Goal: Information Seeking & Learning: Find specific fact

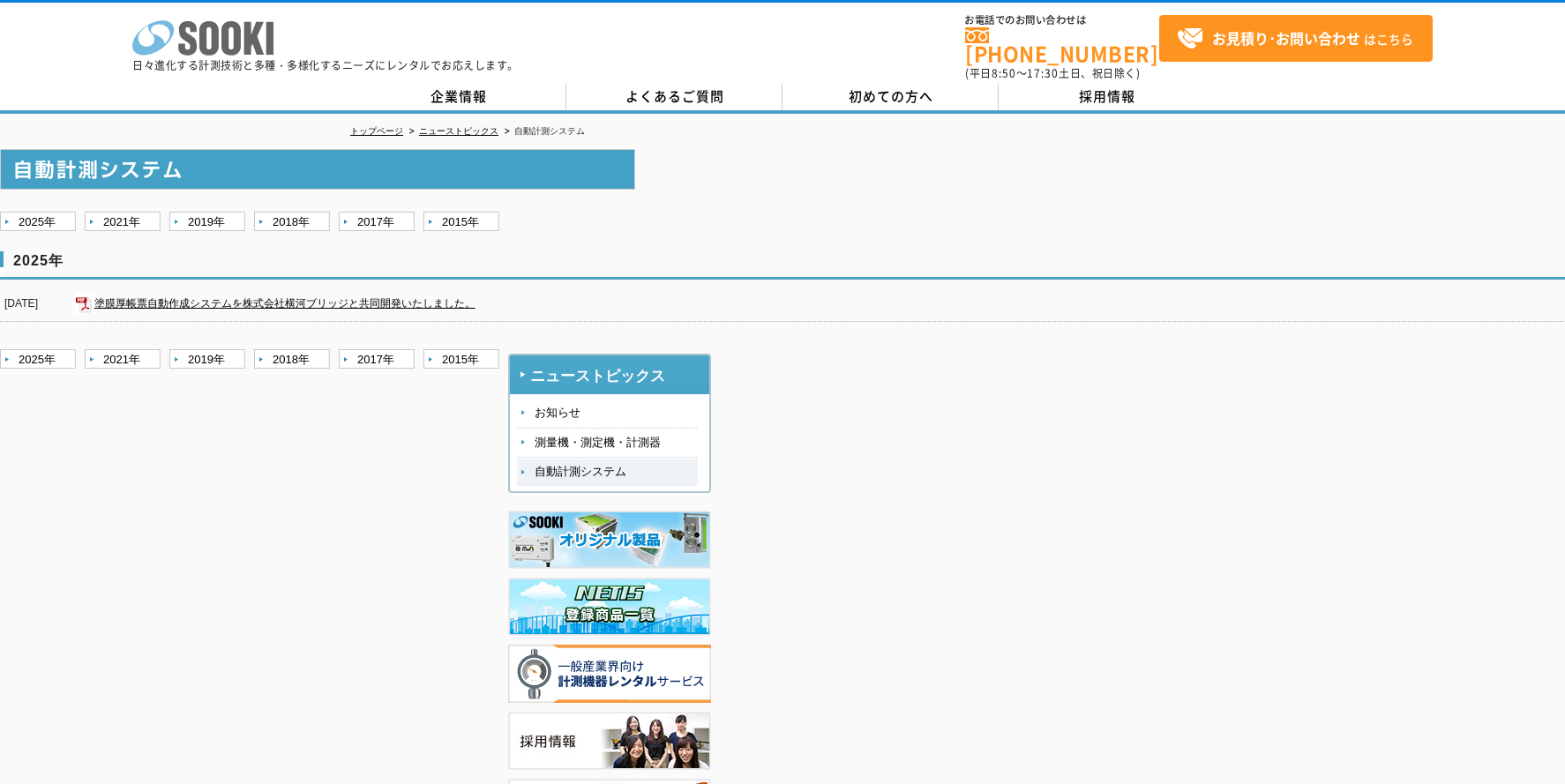
click at [215, 48] on icon at bounding box center [208, 38] width 19 height 34
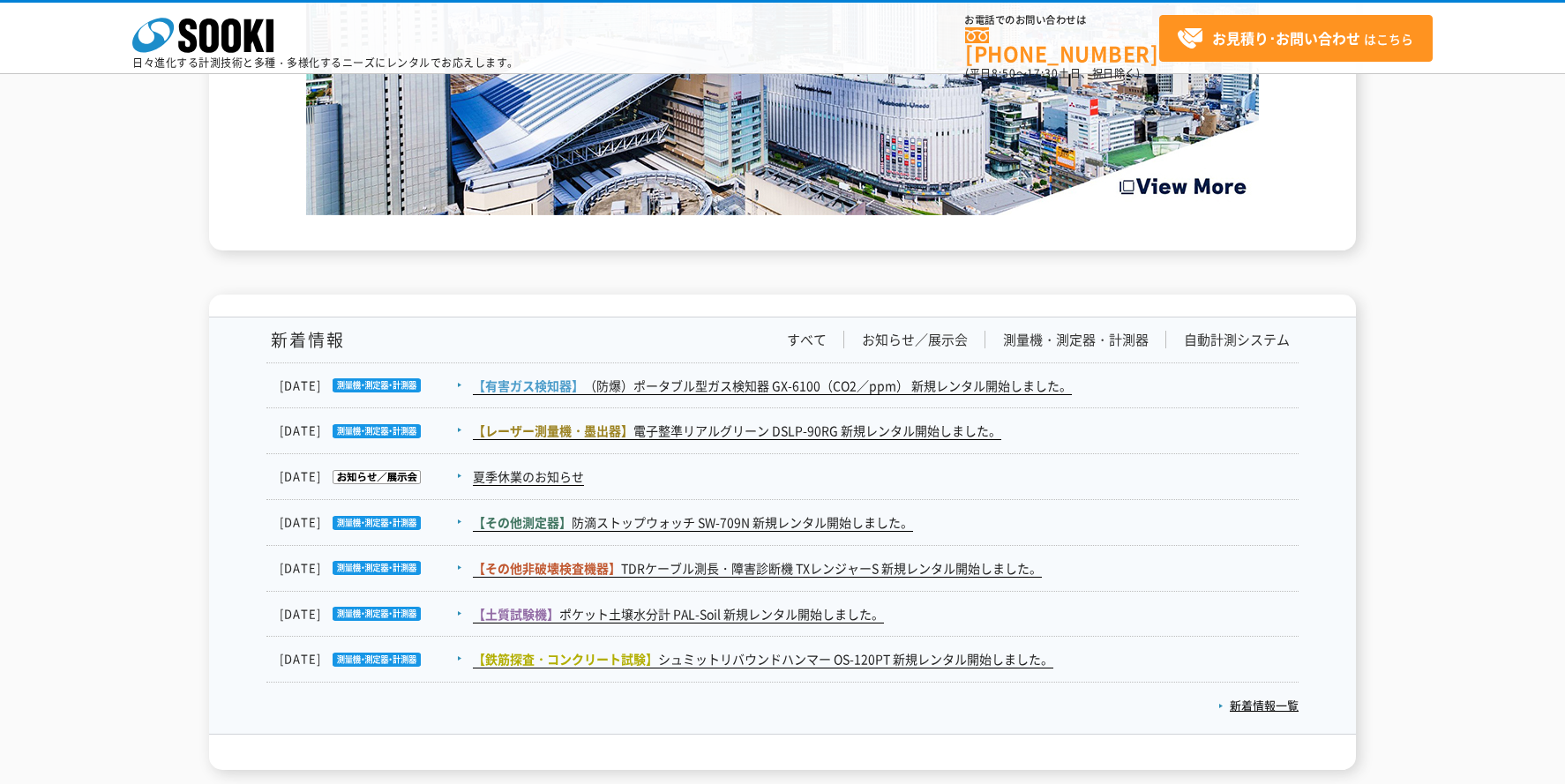
scroll to position [2682, 0]
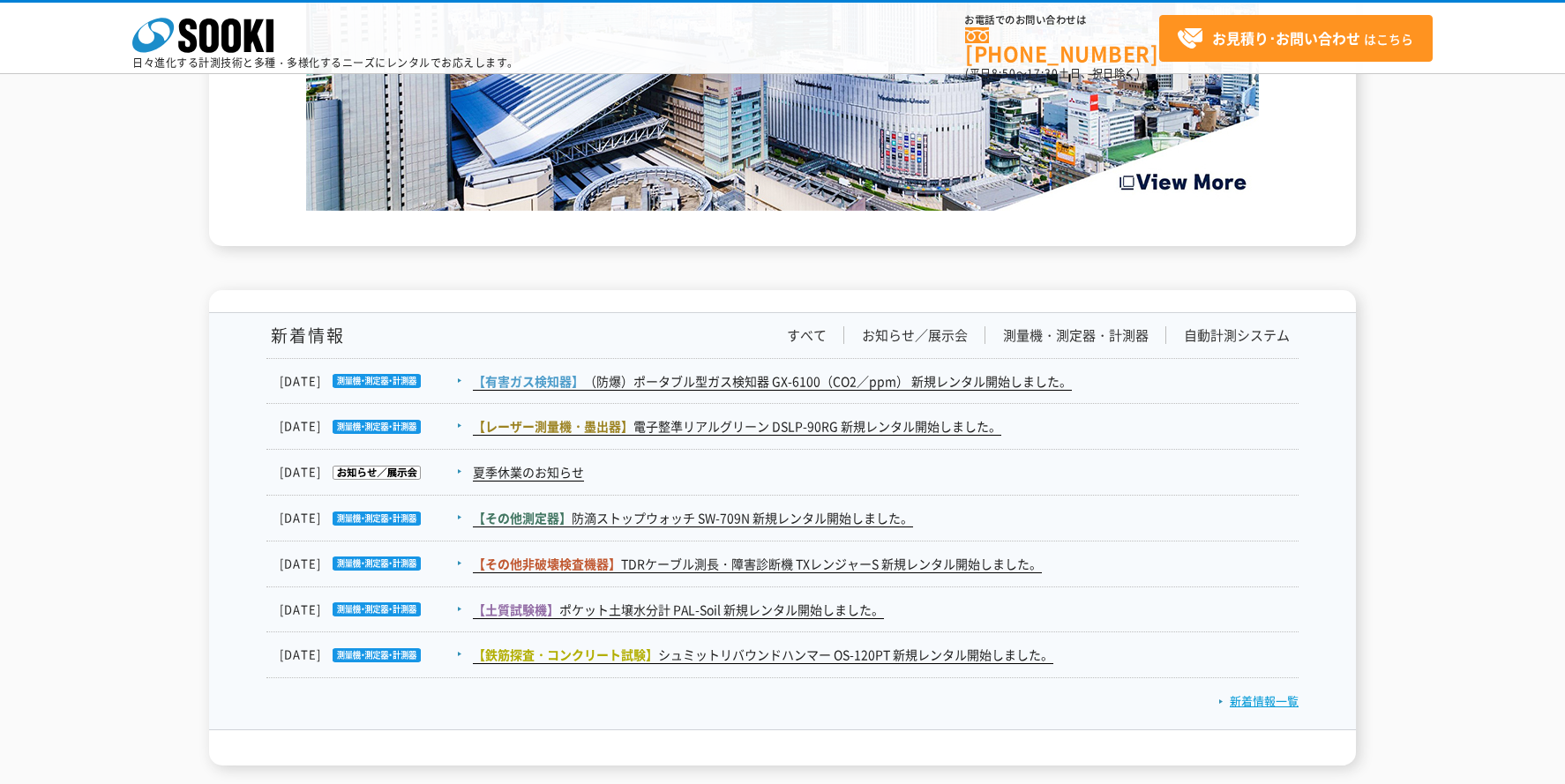
click at [1254, 705] on link "新着情報一覧" at bounding box center [1258, 701] width 81 height 17
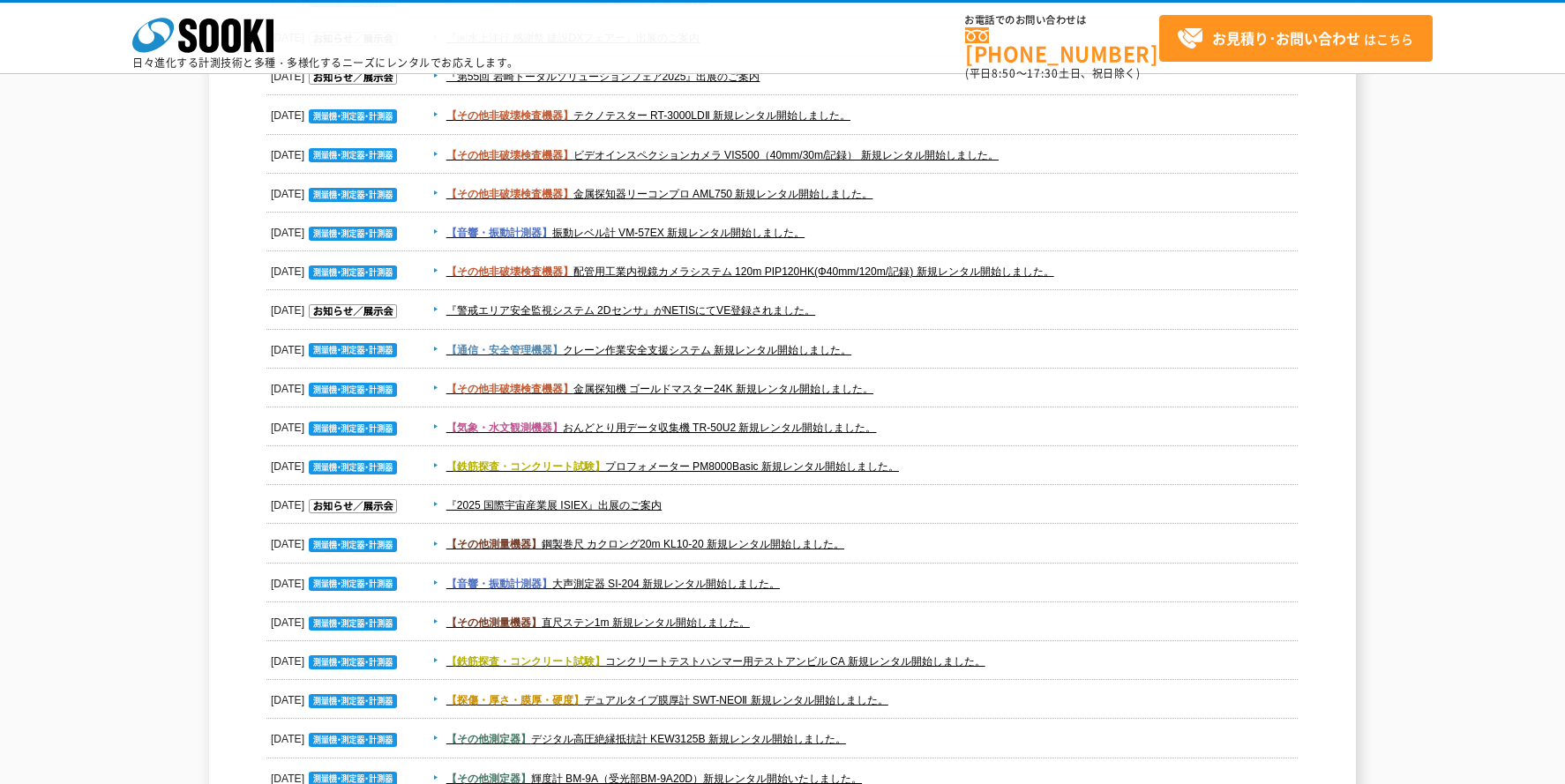
scroll to position [2028, 0]
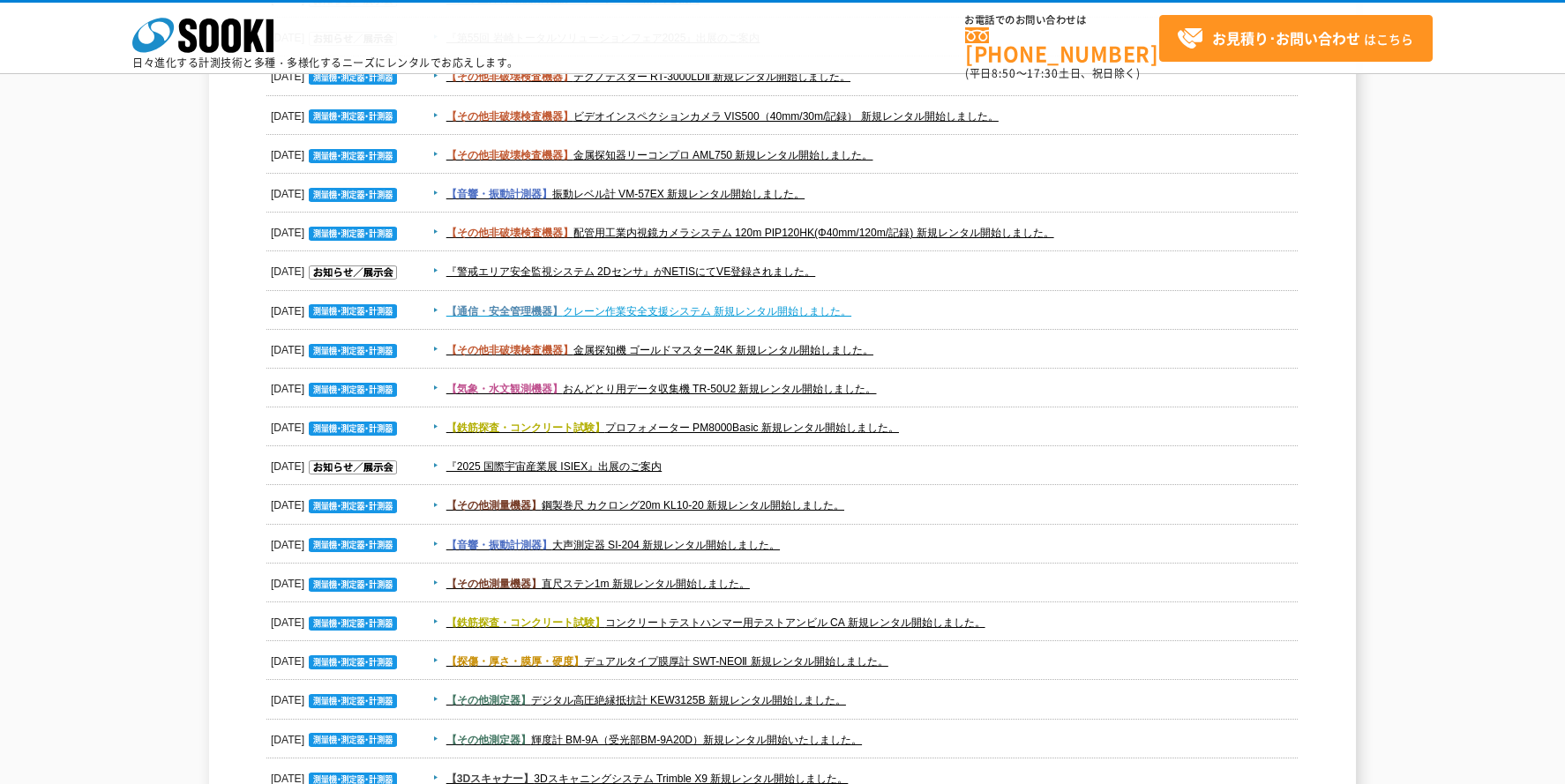
click at [676, 310] on link "【通信・安全管理機器】 クレーン作業安全支援システム 新規レンタル開始しました。" at bounding box center [648, 311] width 405 height 12
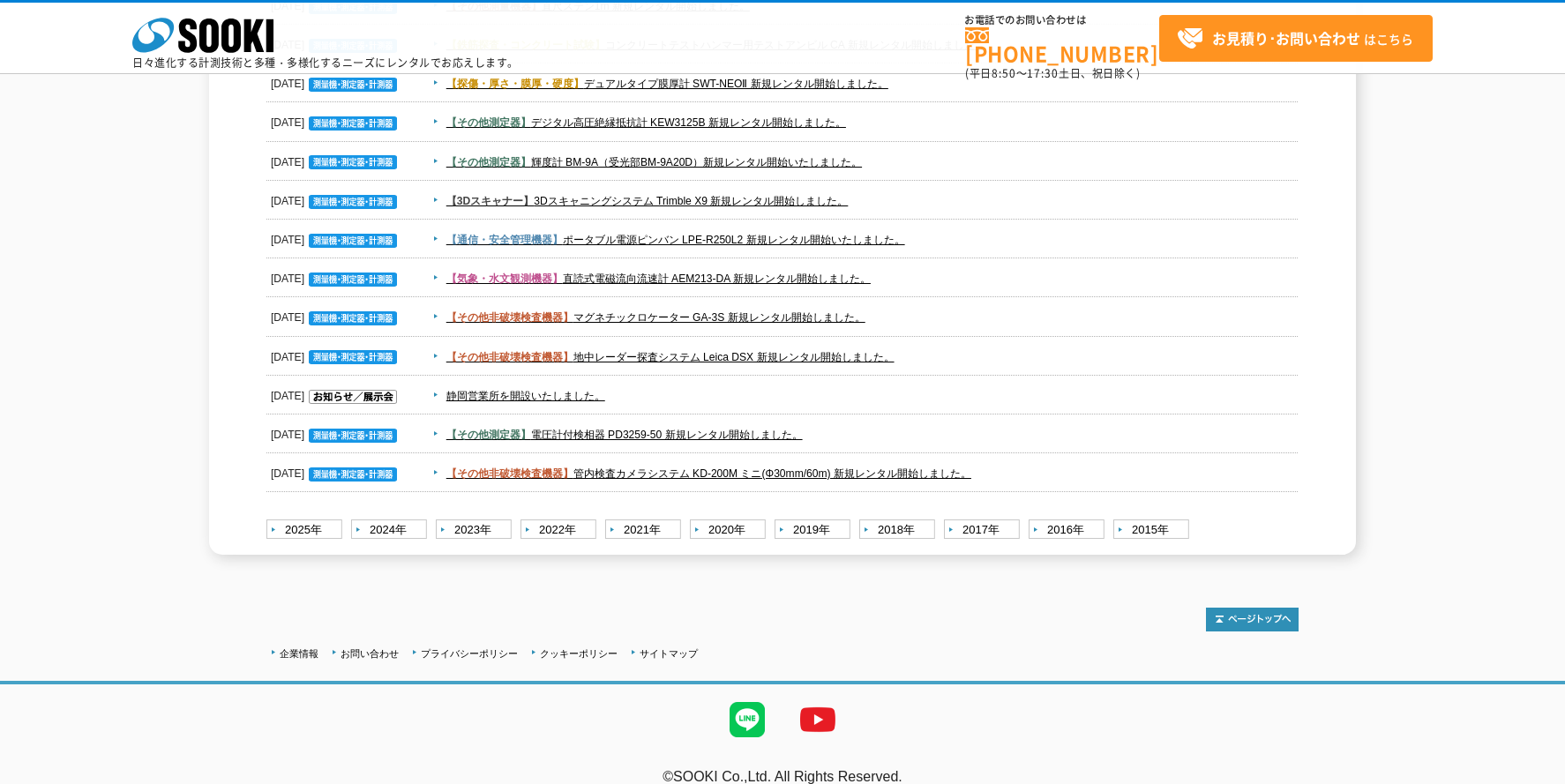
scroll to position [2627, 0]
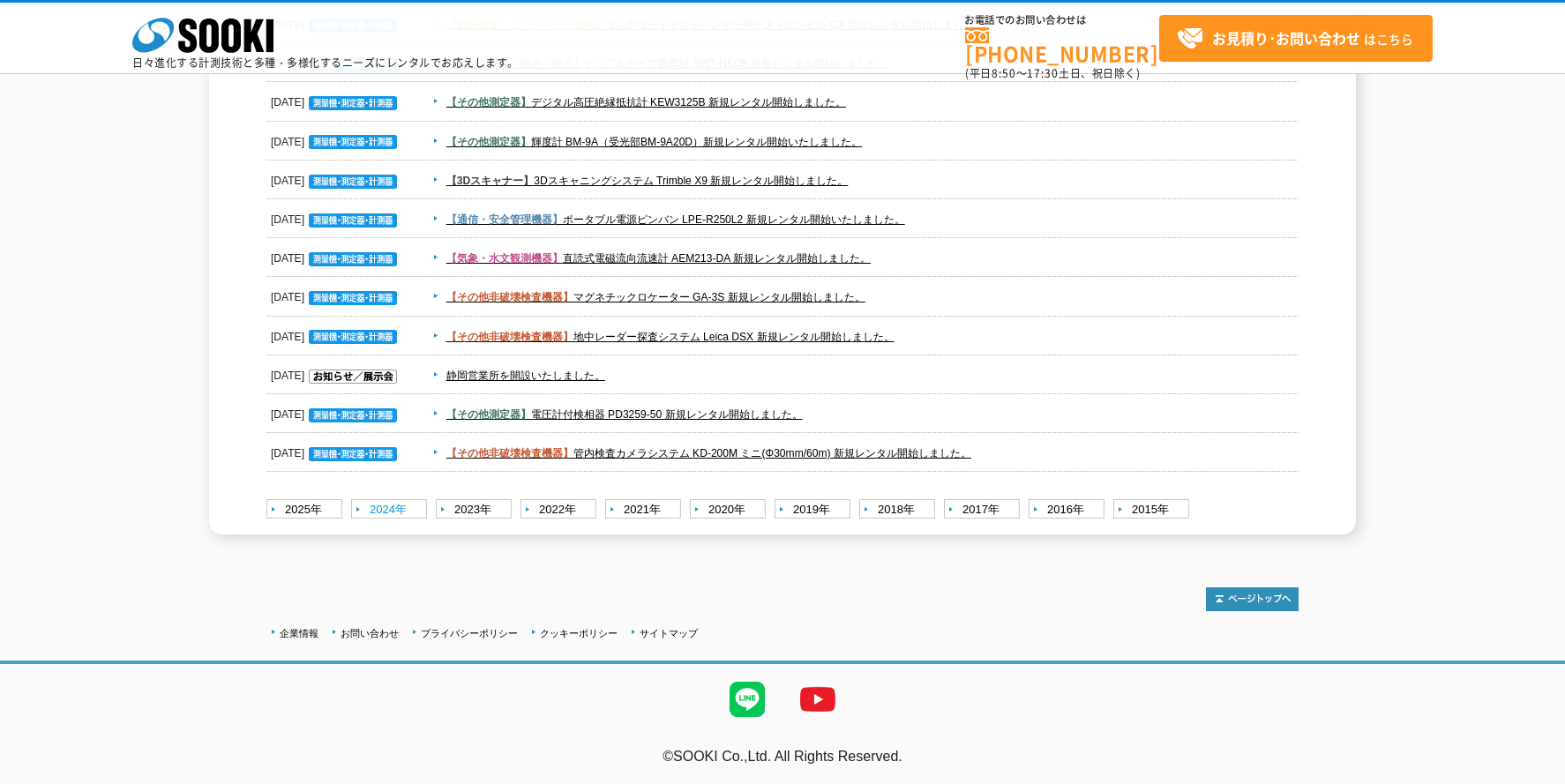
click at [389, 506] on link "2024年" at bounding box center [391, 509] width 81 height 22
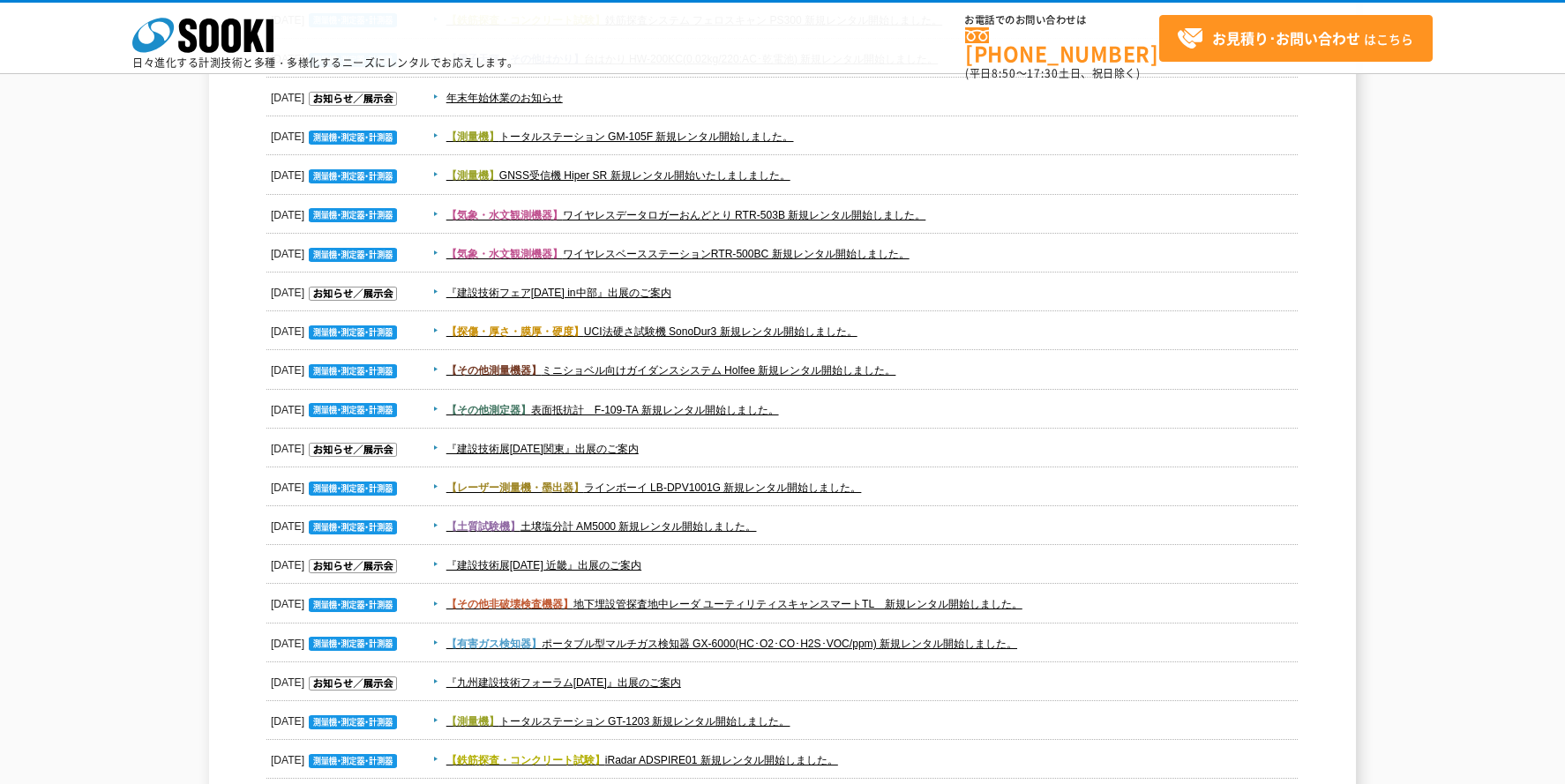
scroll to position [793, 0]
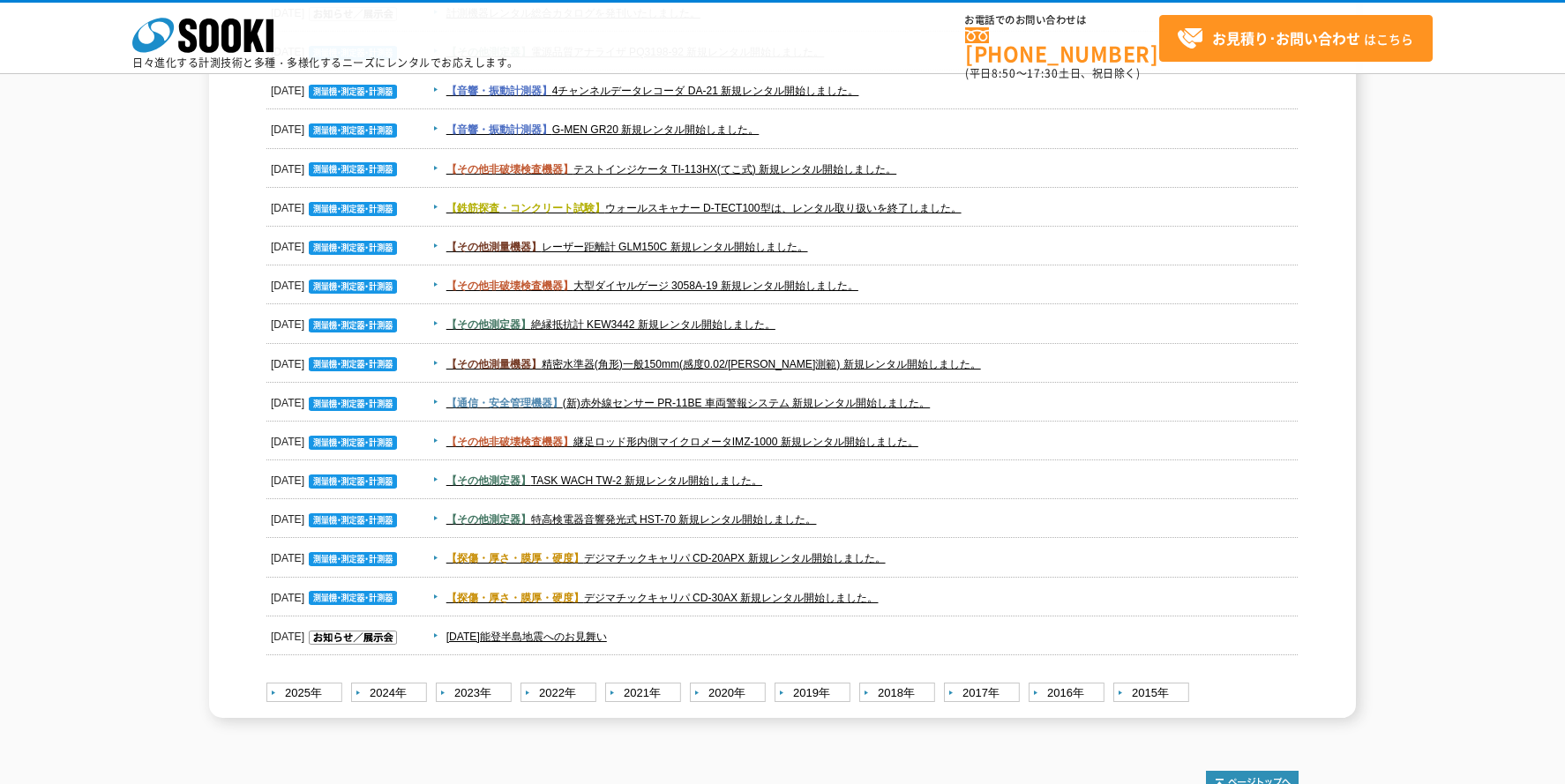
scroll to position [3226, 0]
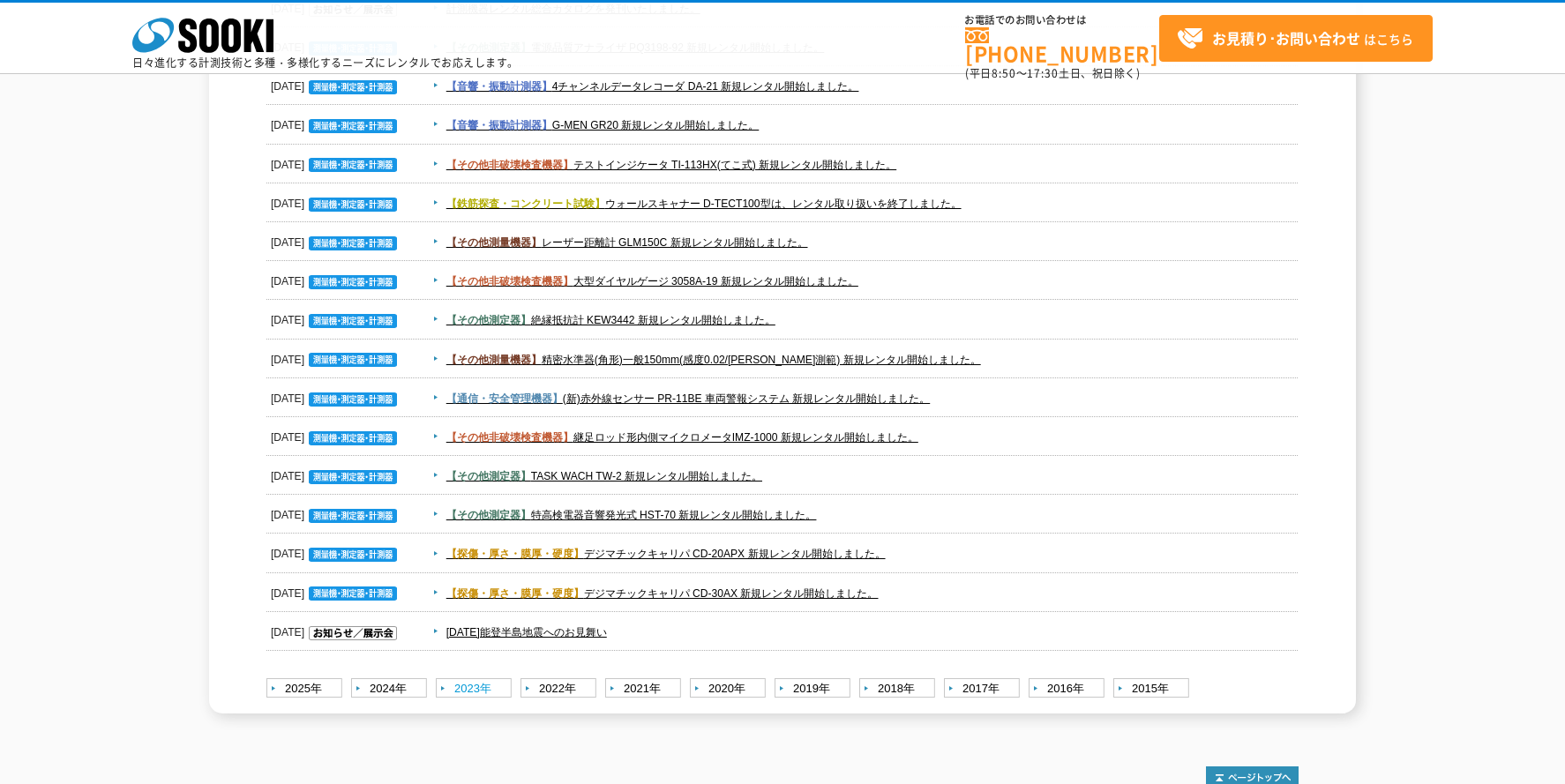
click at [466, 690] on link "2023年" at bounding box center [476, 688] width 81 height 22
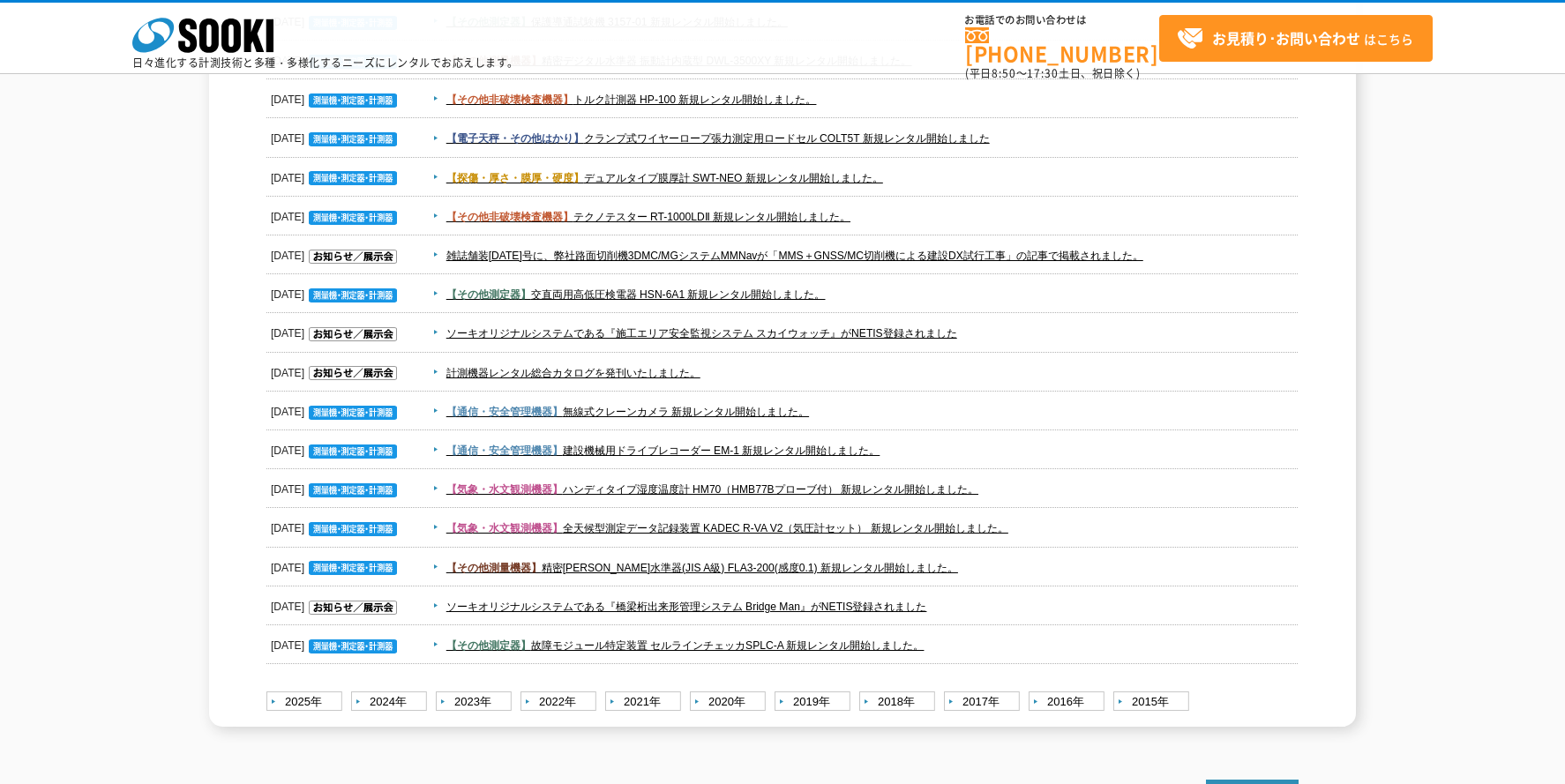
scroll to position [2380, 0]
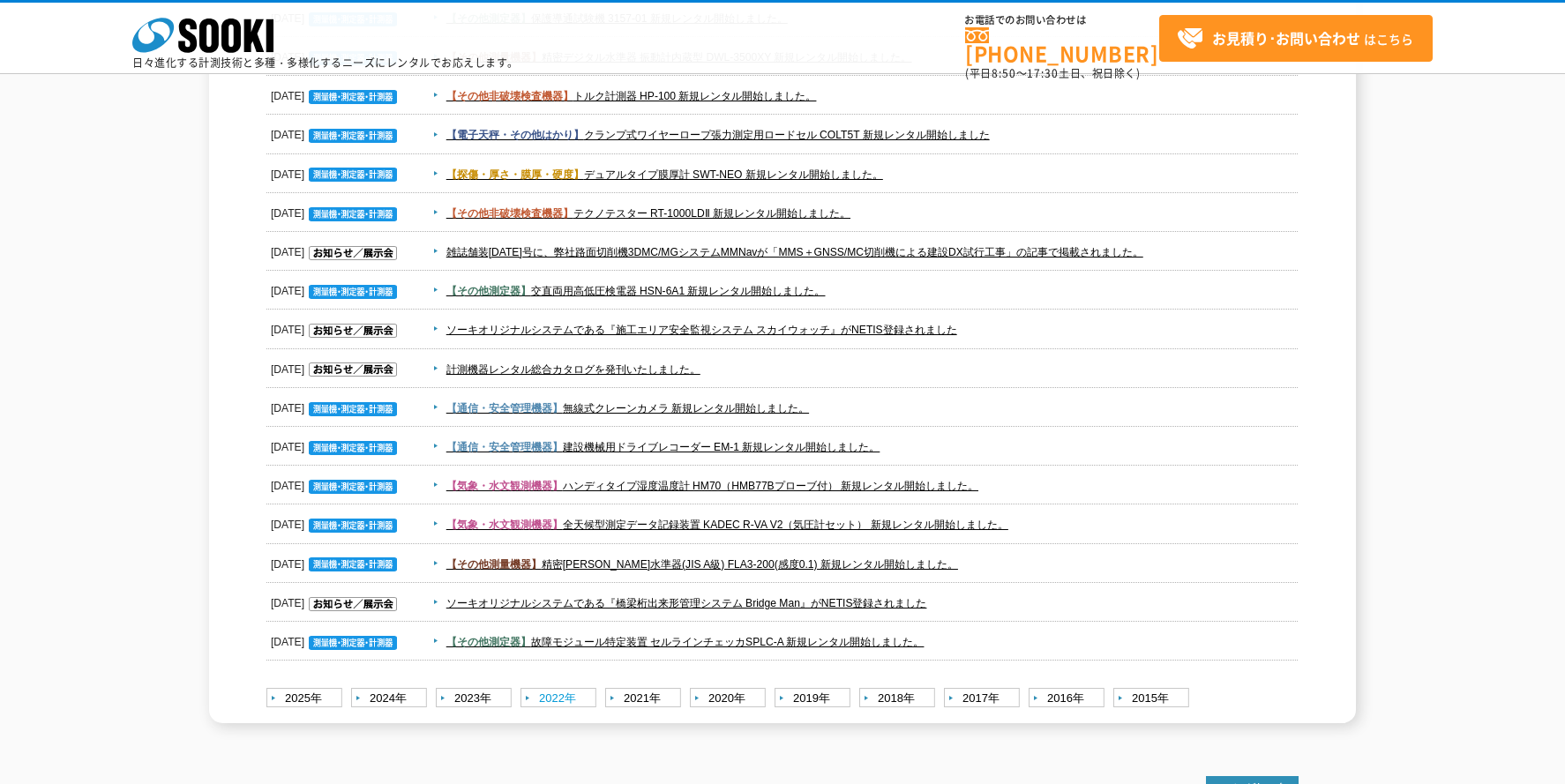
click at [541, 700] on link "2022年" at bounding box center [560, 698] width 81 height 22
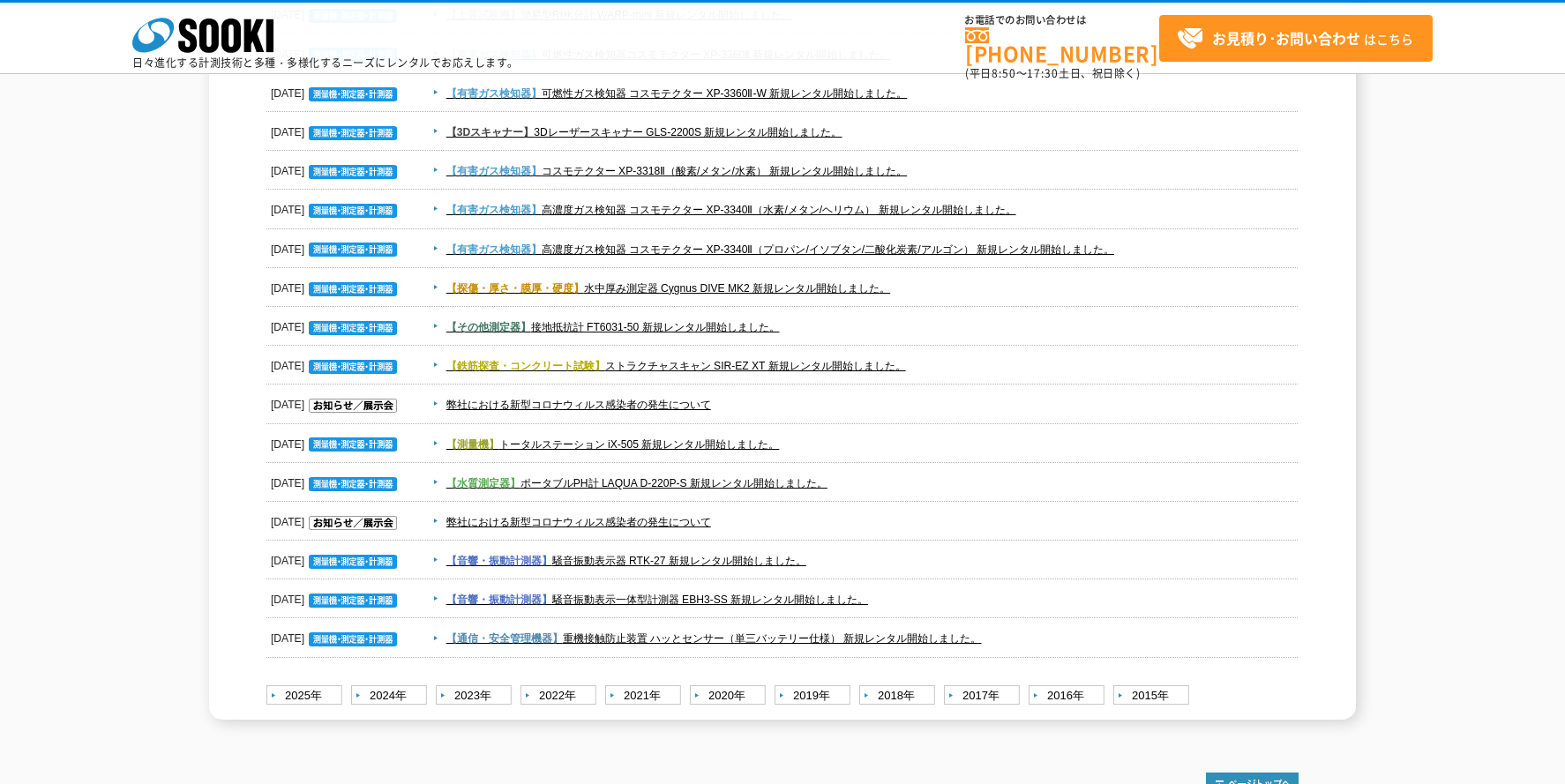
scroll to position [2557, 0]
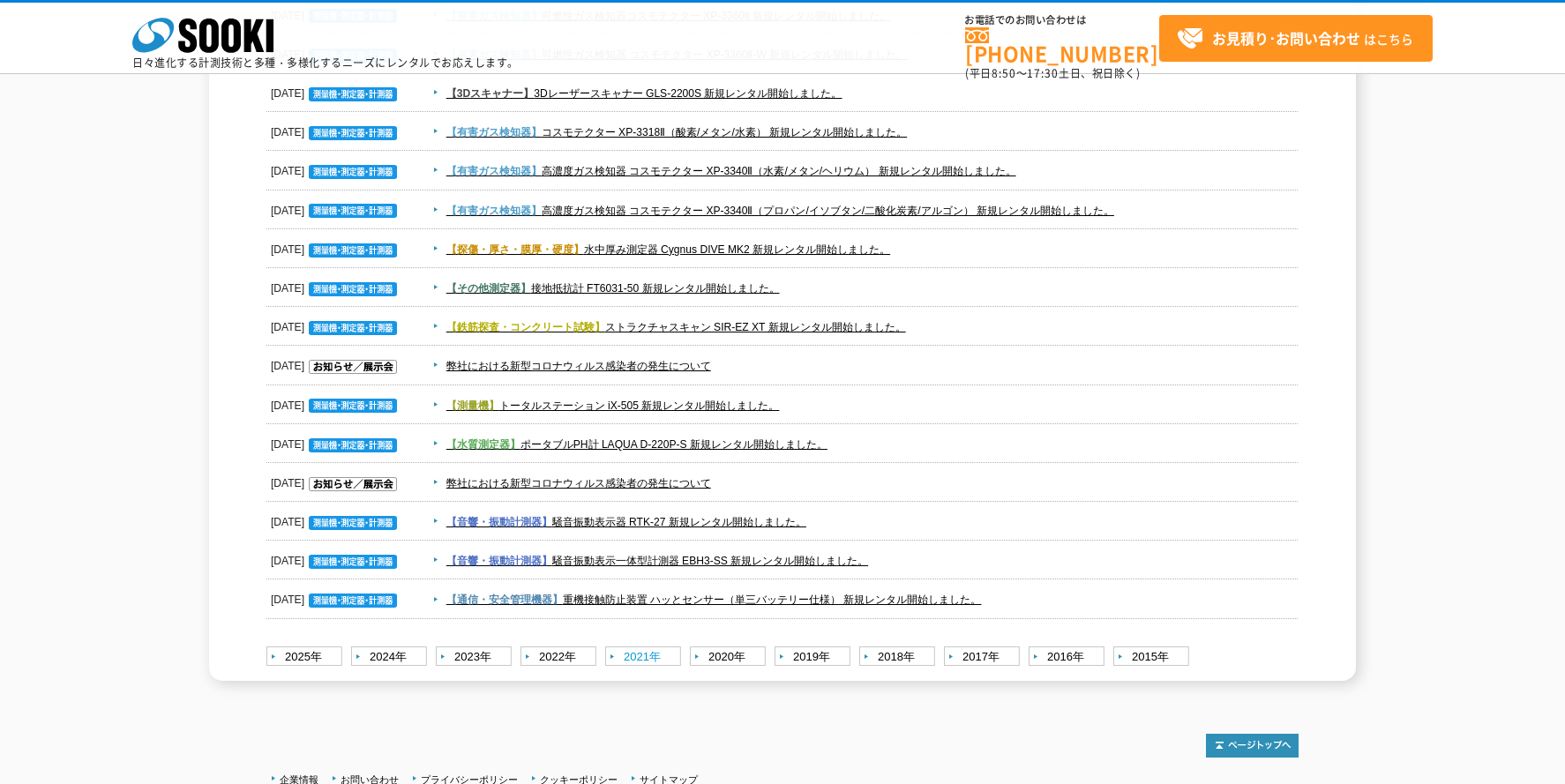
click at [641, 655] on link "2021年" at bounding box center [645, 656] width 81 height 22
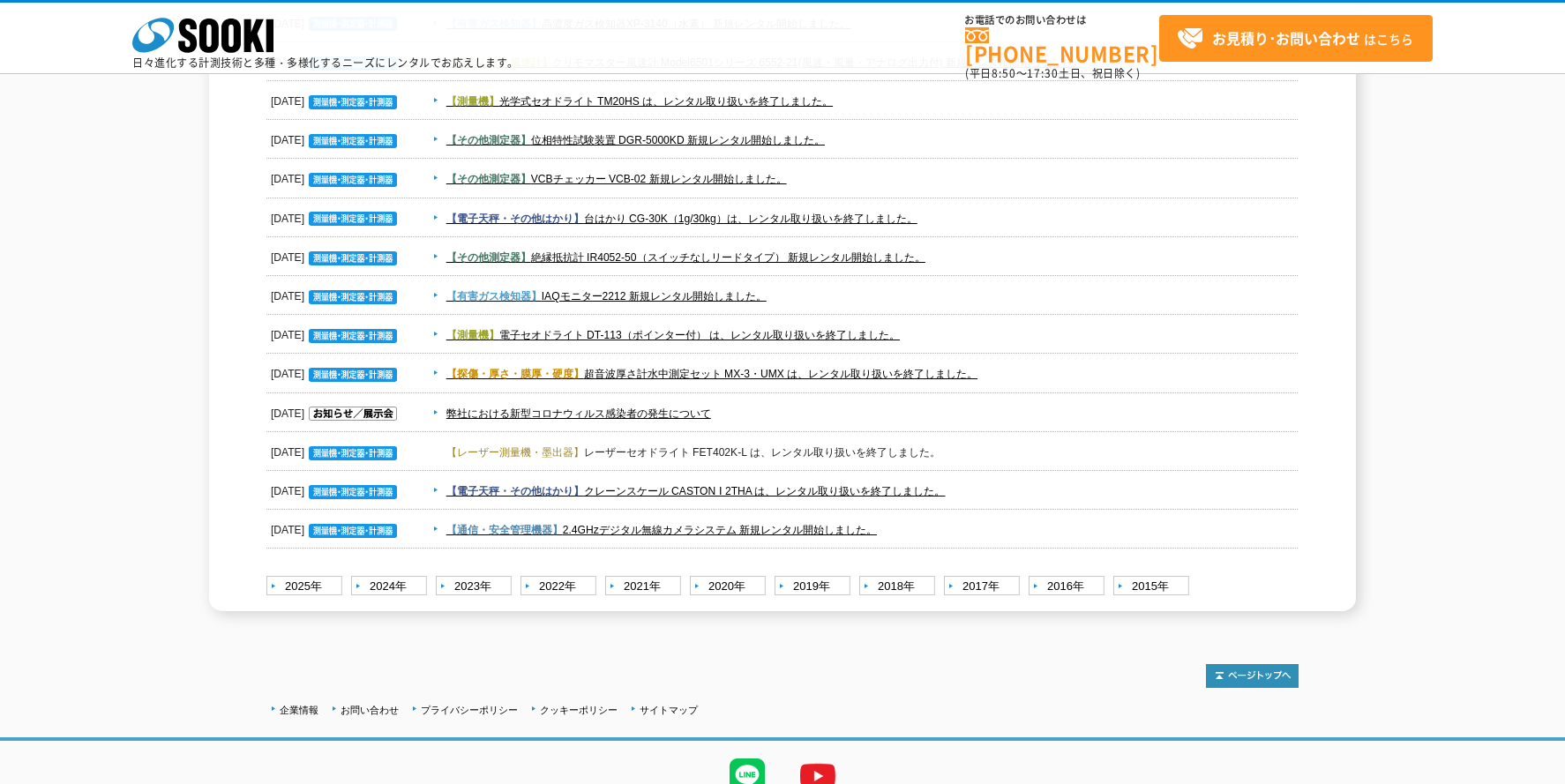
scroll to position [3174, 0]
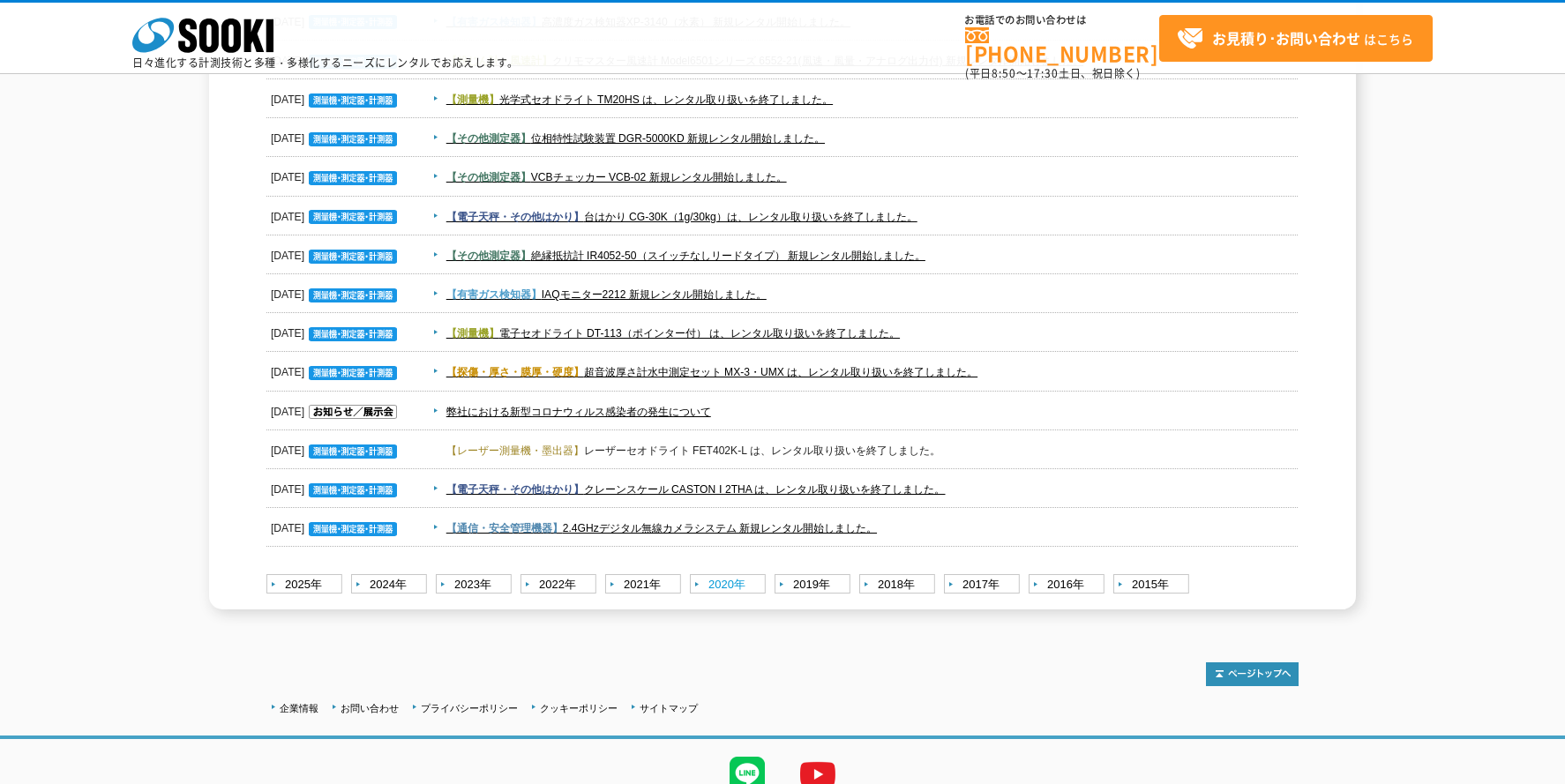
click at [711, 584] on link "2020年" at bounding box center [729, 584] width 81 height 22
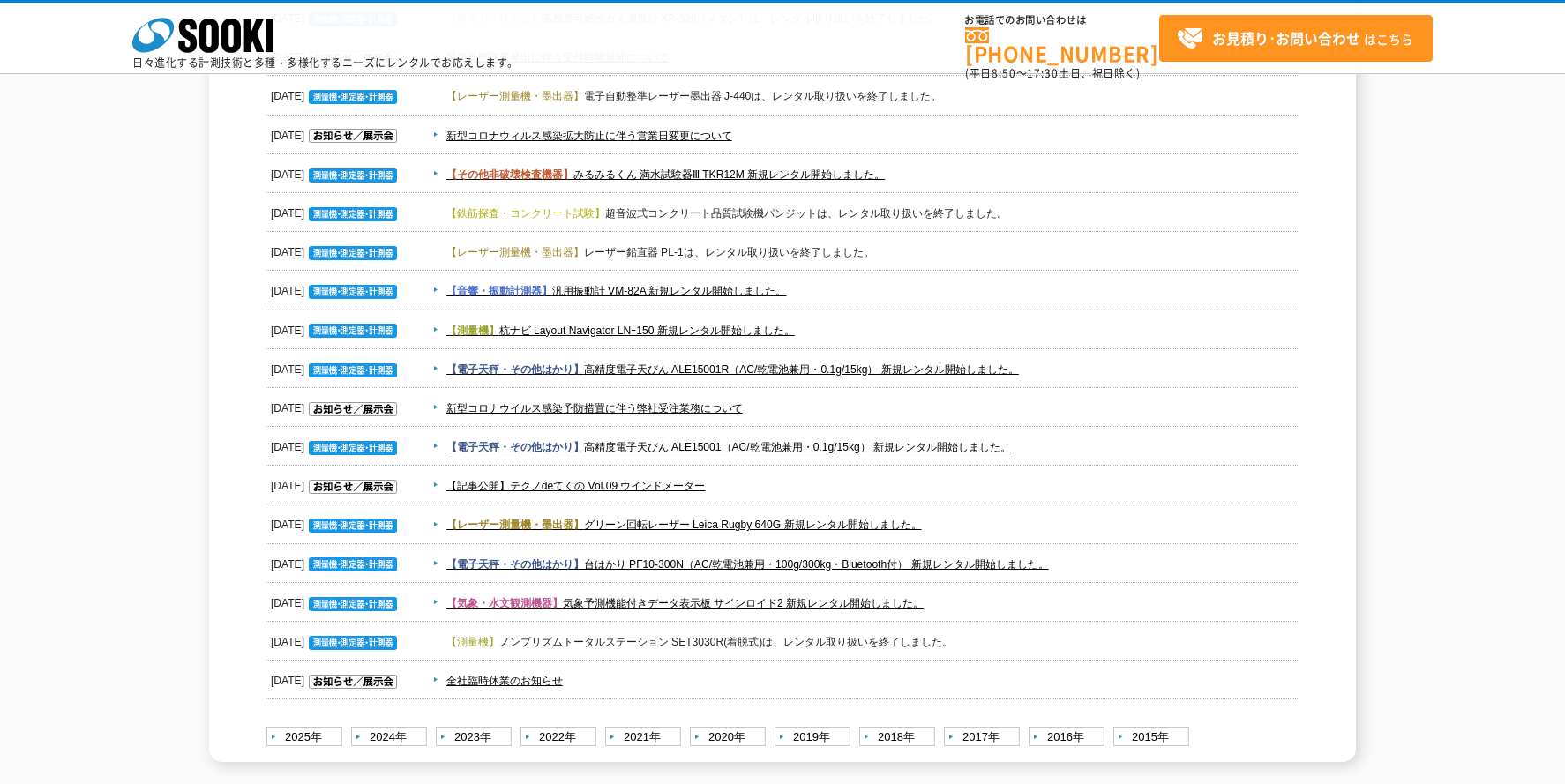
scroll to position [2116, 0]
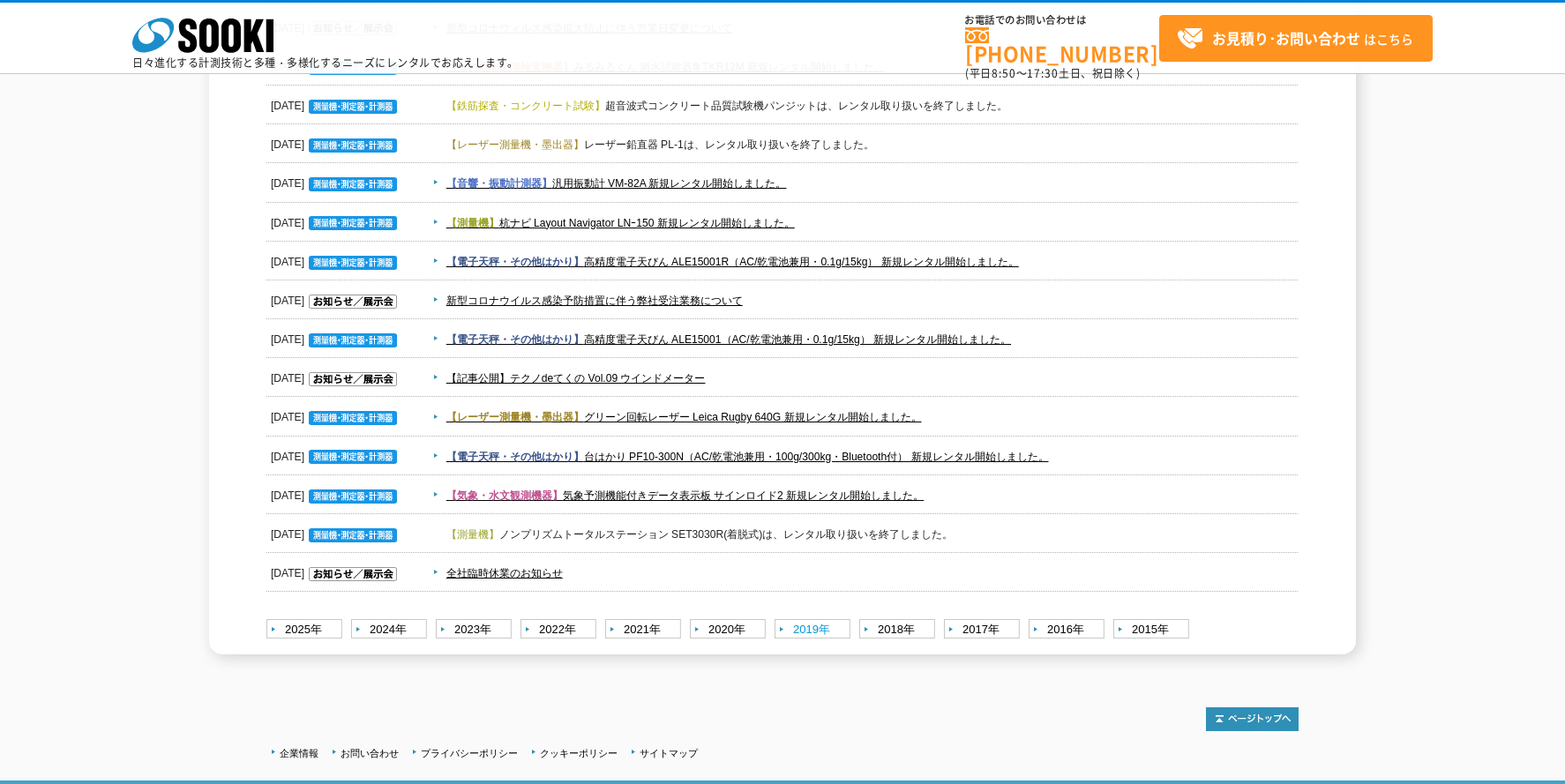
click at [805, 628] on link "2019年" at bounding box center [814, 630] width 81 height 22
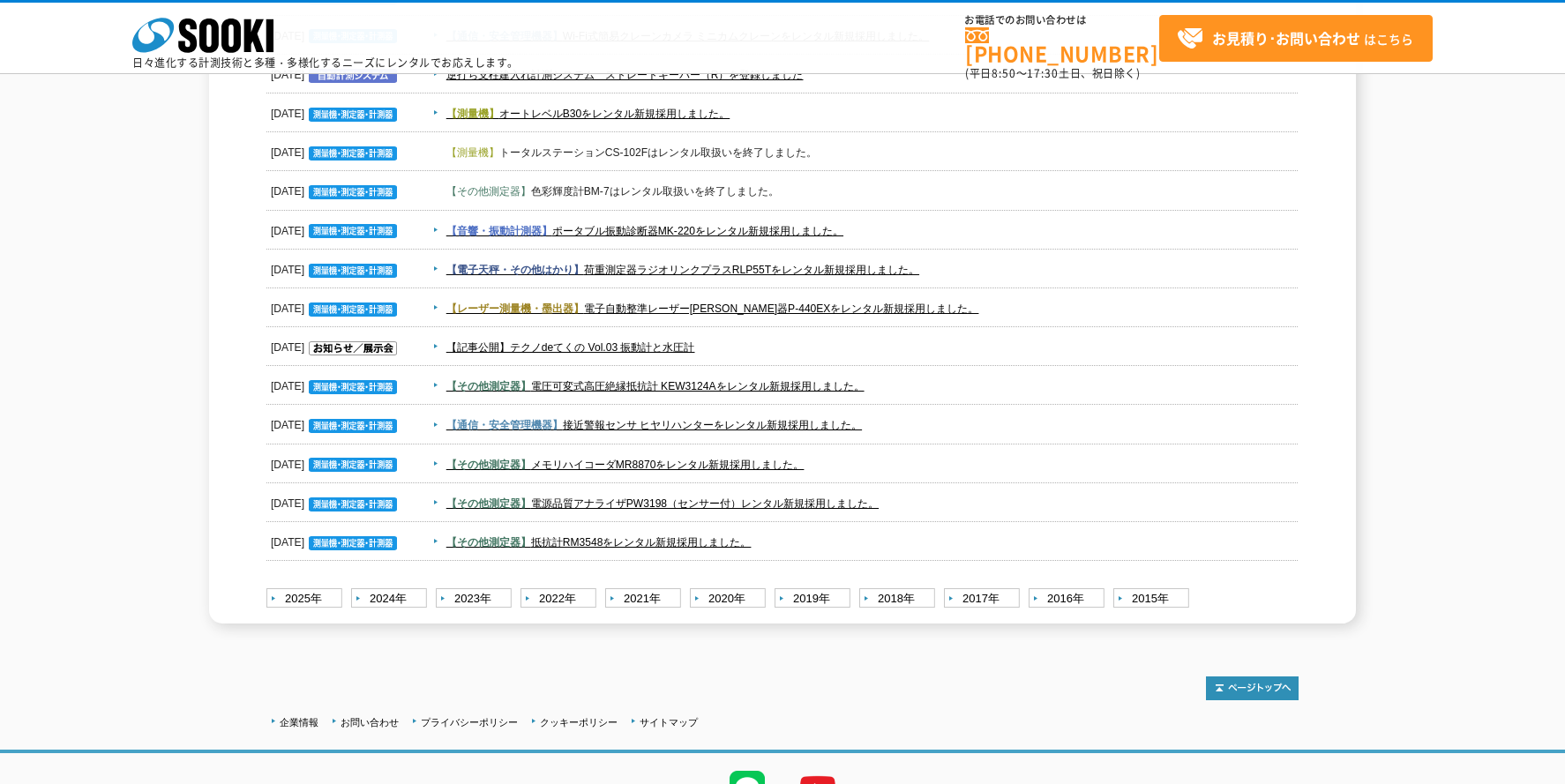
scroll to position [3350, 0]
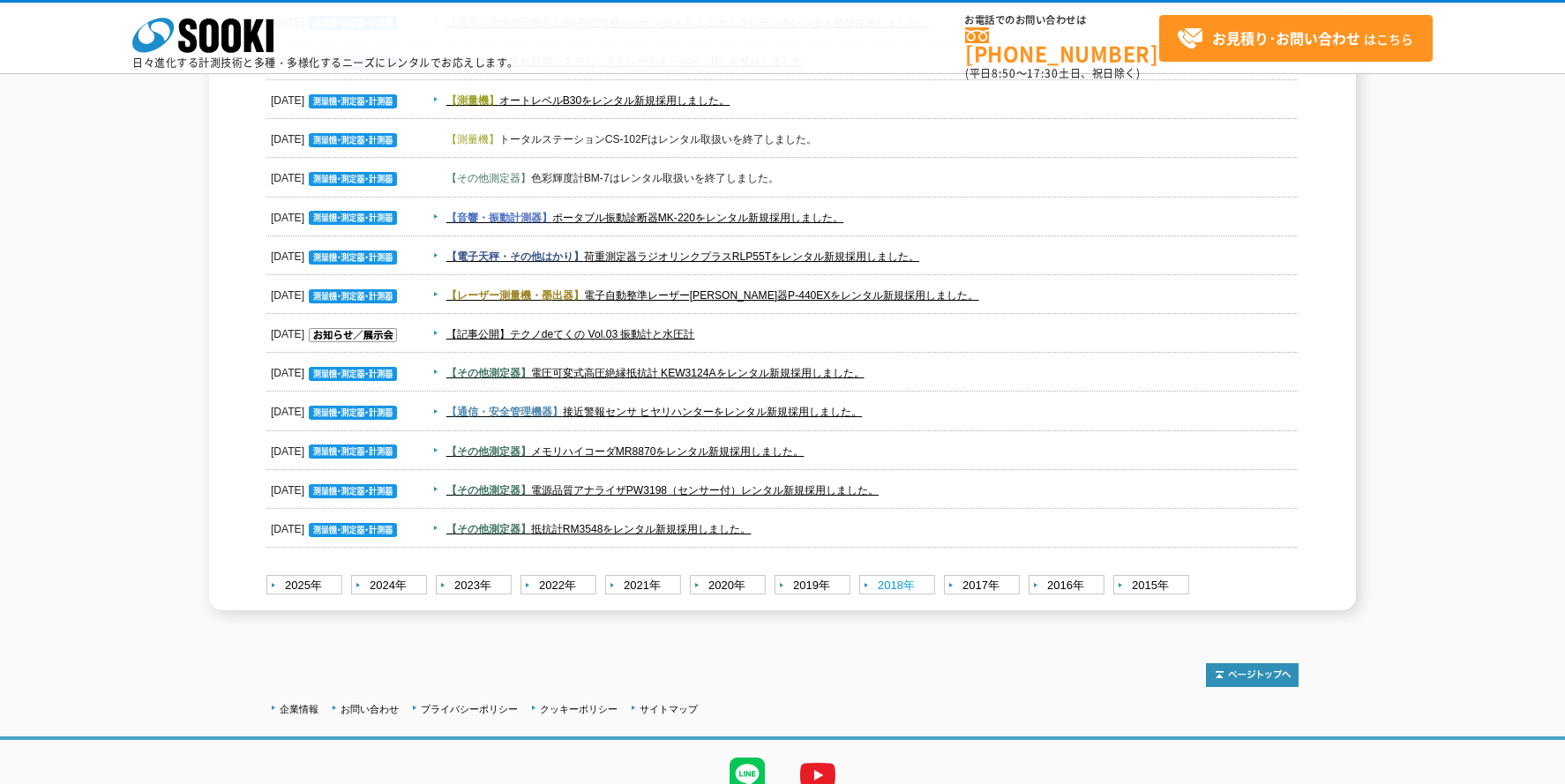
click at [900, 584] on link "2018年" at bounding box center [899, 585] width 81 height 22
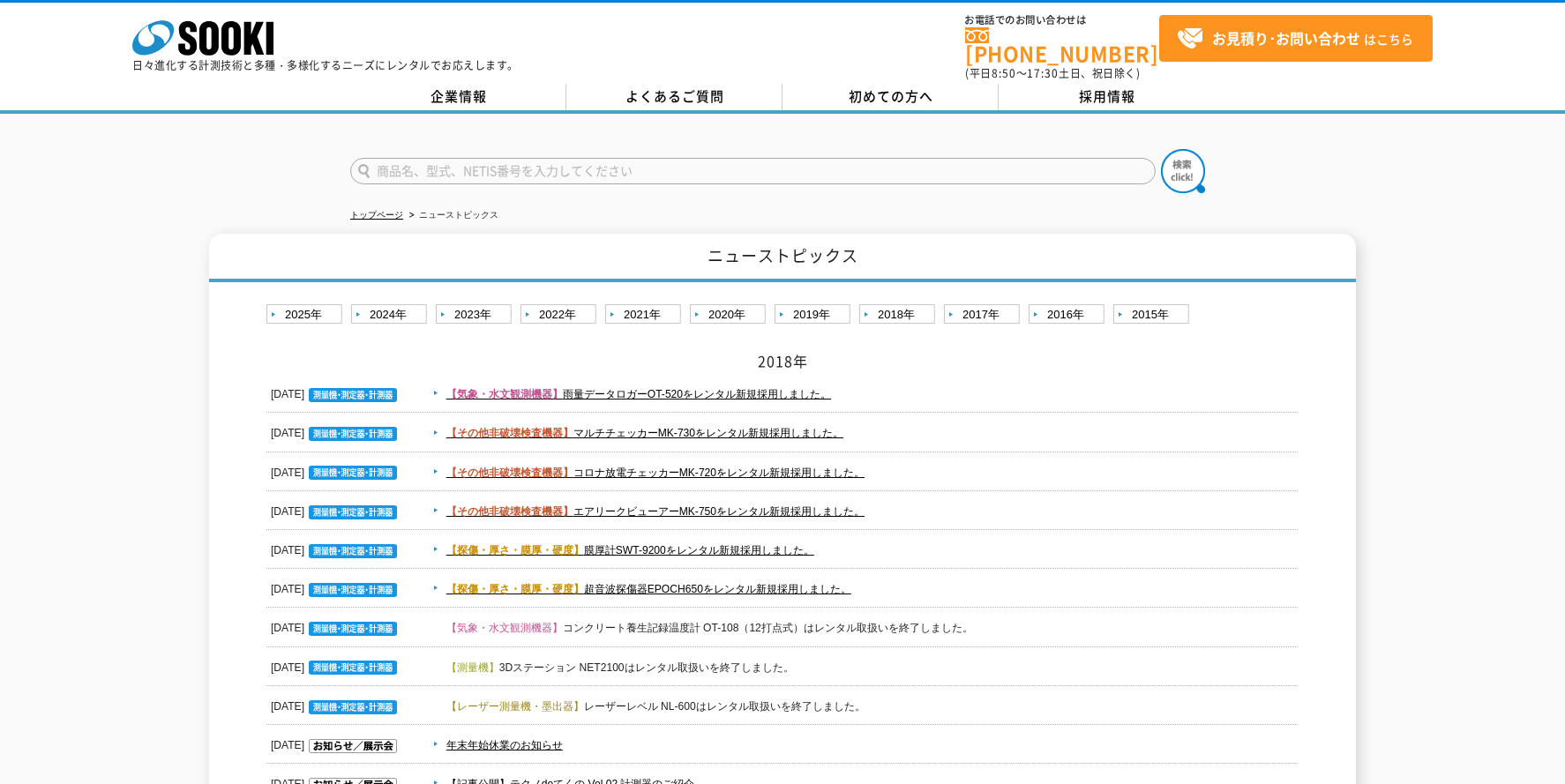
click at [413, 158] on input "text" at bounding box center [753, 171] width 805 height 27
paste input "付着塩分計測・自動帳票システム"
click at [1181, 170] on img at bounding box center [1182, 170] width 45 height 45
drag, startPoint x: 455, startPoint y: 165, endPoint x: 630, endPoint y: 147, distance: 175.9
click at [630, 168] on input "付着塩分計測・自動帳票システム" at bounding box center [753, 171] width 805 height 27
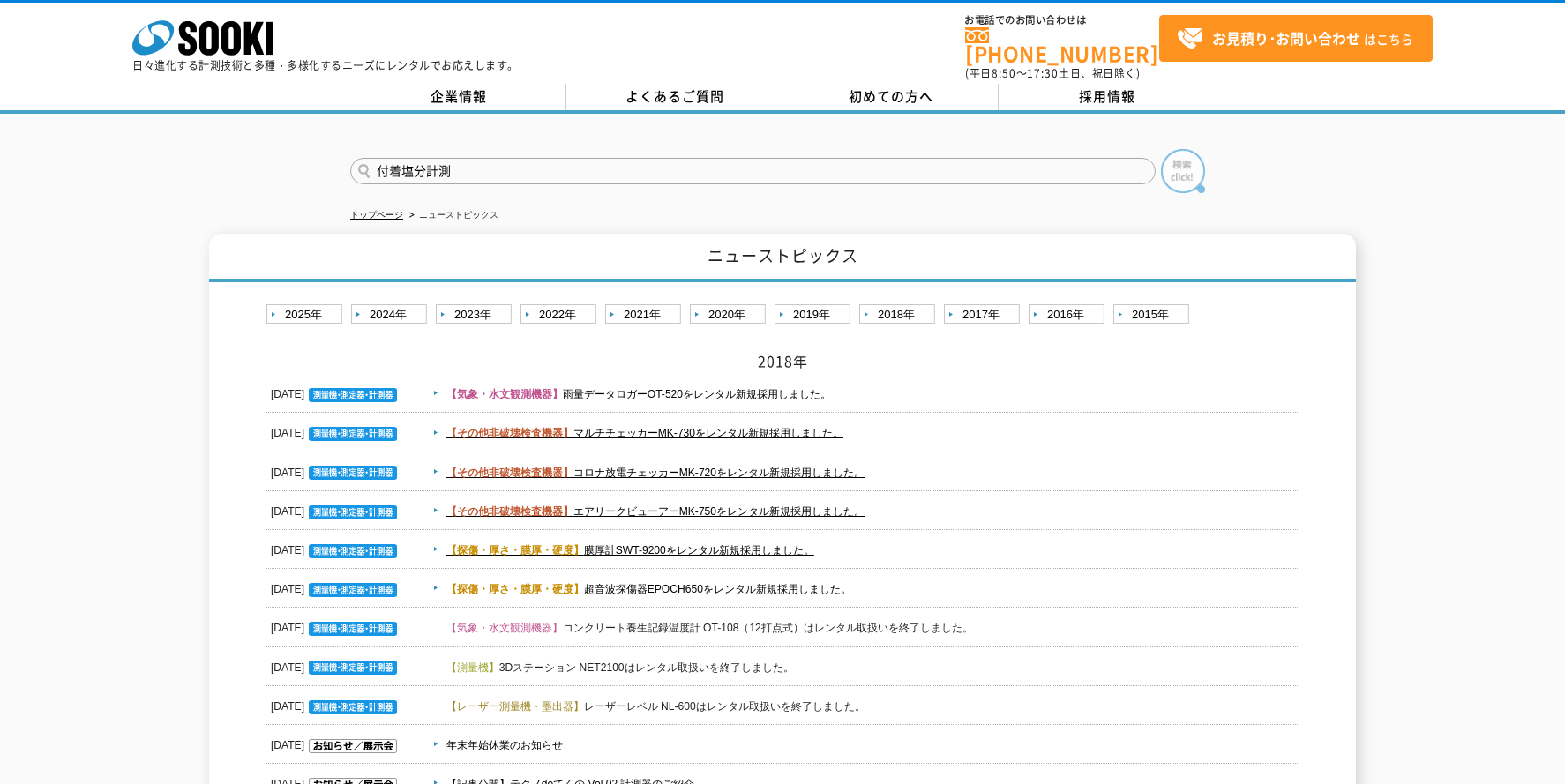
type input "付着塩分計測"
click at [1184, 169] on img at bounding box center [1182, 170] width 45 height 45
click at [459, 93] on link "企業情報" at bounding box center [459, 97] width 216 height 27
